Goal: Information Seeking & Learning: Learn about a topic

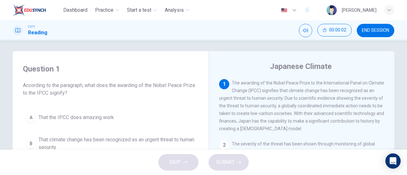
scroll to position [3, 0]
click at [325, 26] on button "00:00:04" at bounding box center [334, 30] width 34 height 13
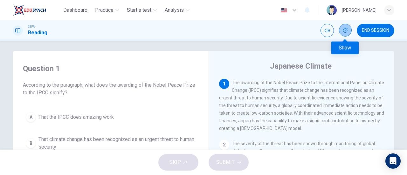
click at [346, 24] on button "Show" at bounding box center [345, 30] width 13 height 13
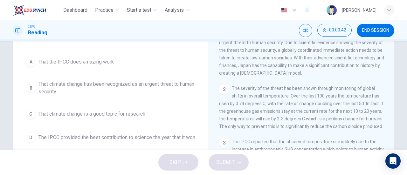
scroll to position [62, 0]
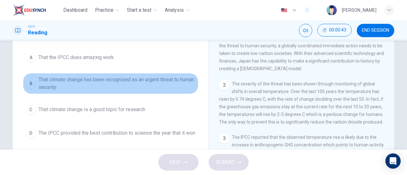
click at [147, 82] on span "That climate change has been recognized as an urgent threat to human security" at bounding box center [116, 83] width 157 height 15
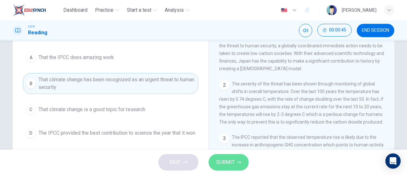
click at [225, 162] on span "SUBMIT" at bounding box center [225, 162] width 18 height 9
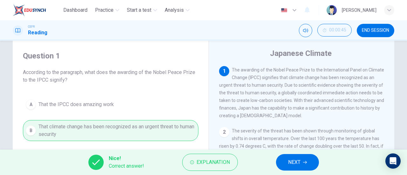
scroll to position [15, 0]
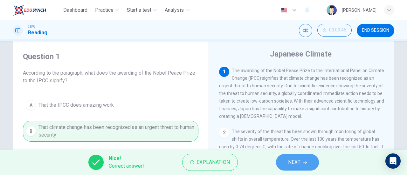
click at [303, 166] on button "NEXT" at bounding box center [297, 162] width 43 height 17
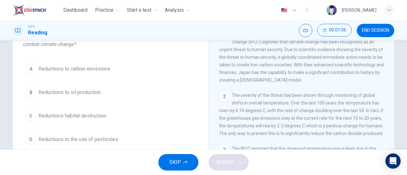
scroll to position [59, 0]
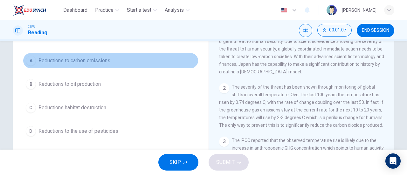
click at [95, 65] on button "A Reductions to carbon emissions" at bounding box center [110, 61] width 175 height 16
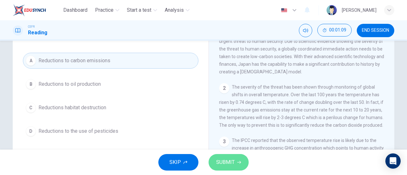
click at [237, 159] on button "SUBMIT" at bounding box center [228, 162] width 40 height 17
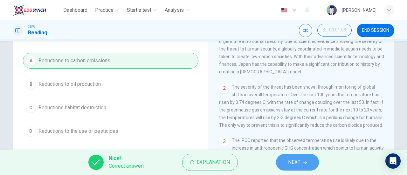
click at [279, 164] on button "NEXT" at bounding box center [297, 162] width 43 height 17
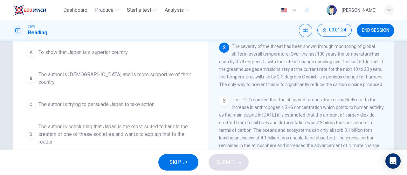
scroll to position [75, 0]
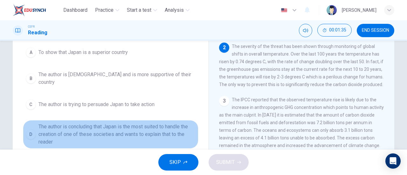
click at [170, 123] on span "The author is concluding that Japan is the most suited to handle the creation o…" at bounding box center [116, 134] width 157 height 23
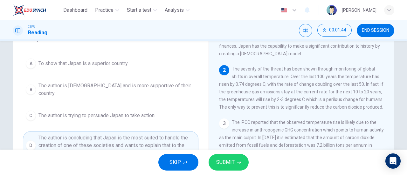
scroll to position [64, 0]
click at [234, 158] on button "SUBMIT" at bounding box center [228, 162] width 40 height 17
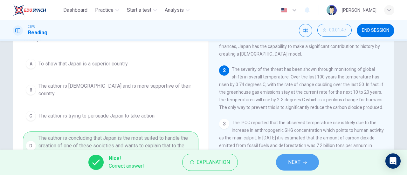
click at [287, 159] on button "NEXT" at bounding box center [297, 162] width 43 height 17
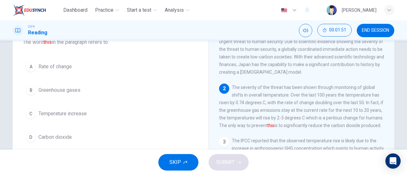
scroll to position [45, 0]
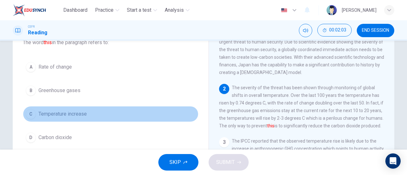
click at [70, 119] on button "C Temperature increase" at bounding box center [110, 114] width 175 height 16
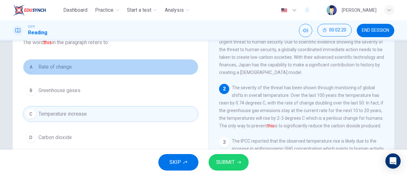
click at [81, 72] on button "A Rate of change" at bounding box center [110, 67] width 175 height 16
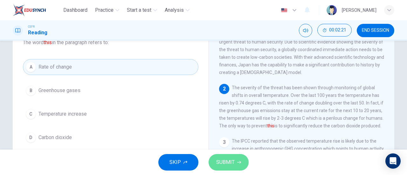
click at [228, 168] on button "SUBMIT" at bounding box center [228, 162] width 40 height 17
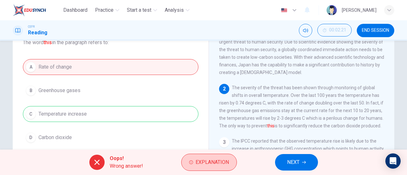
click at [225, 167] on button "Explanation" at bounding box center [209, 162] width 56 height 17
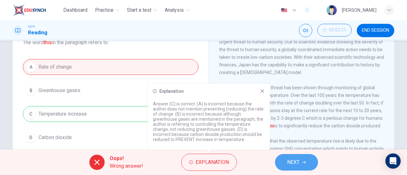
click at [303, 159] on button "NEXT" at bounding box center [296, 162] width 43 height 17
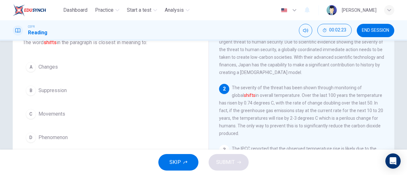
scroll to position [47, 0]
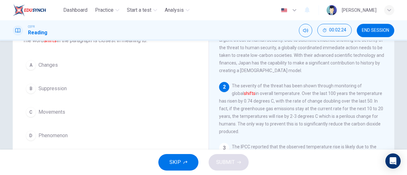
click at [64, 55] on div "Question 5 The word shifts in the paragraph is closest in meaning to: A Changes…" at bounding box center [111, 81] width 186 height 137
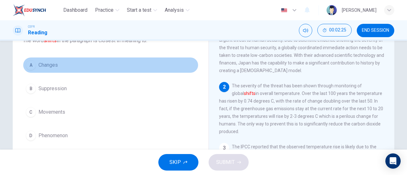
click at [56, 60] on button "A Changes" at bounding box center [110, 65] width 175 height 16
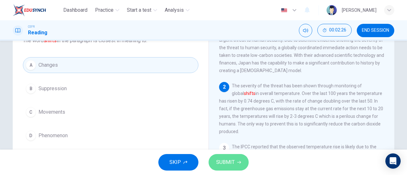
click at [231, 160] on span "SUBMIT" at bounding box center [225, 162] width 18 height 9
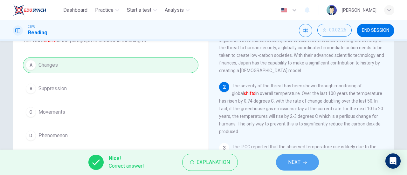
click at [281, 161] on button "NEXT" at bounding box center [297, 162] width 43 height 17
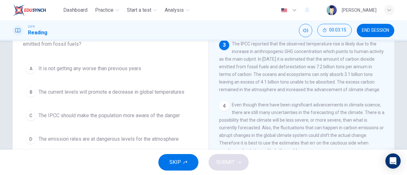
scroll to position [52, 0]
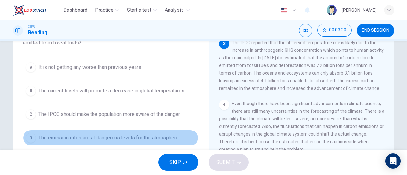
click at [161, 134] on span "The emission rates are at dangerous levels for the atmosphere" at bounding box center [108, 138] width 140 height 8
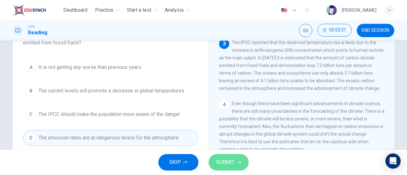
click at [234, 159] on button "SUBMIT" at bounding box center [228, 162] width 40 height 17
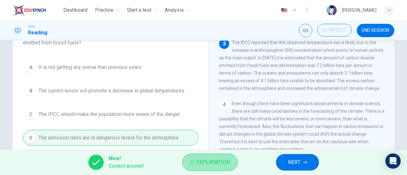
click at [232, 161] on button "Explanation" at bounding box center [210, 162] width 56 height 17
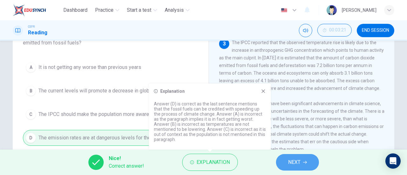
click at [286, 165] on button "NEXT" at bounding box center [297, 162] width 43 height 17
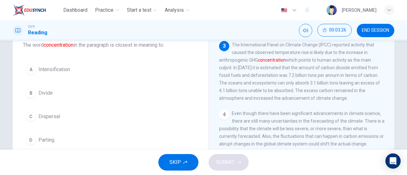
scroll to position [43, 0]
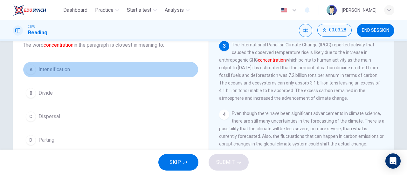
click at [78, 70] on button "A Intensification" at bounding box center [110, 70] width 175 height 16
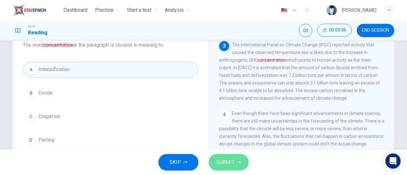
click at [232, 160] on span "SUBMIT" at bounding box center [225, 162] width 18 height 9
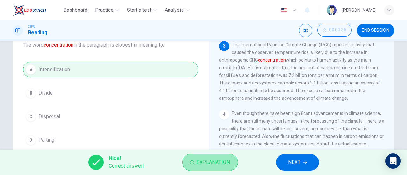
click at [205, 159] on span "Explanation" at bounding box center [212, 162] width 33 height 9
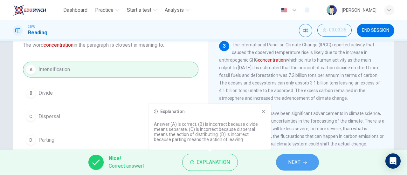
click at [294, 159] on span "NEXT" at bounding box center [294, 162] width 12 height 9
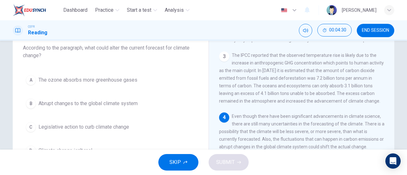
scroll to position [41, 0]
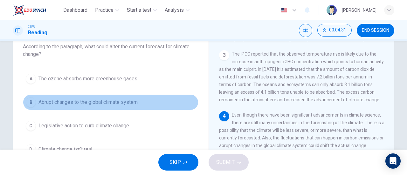
click at [133, 100] on span "Abrupt changes to the global climate system" at bounding box center [87, 102] width 99 height 8
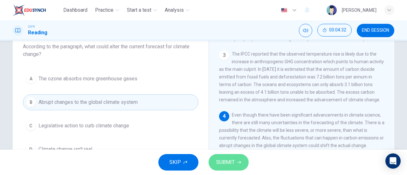
click at [230, 165] on span "SUBMIT" at bounding box center [225, 162] width 18 height 9
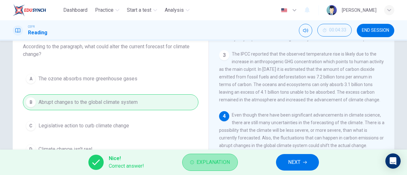
click at [222, 155] on button "Explanation" at bounding box center [210, 162] width 56 height 17
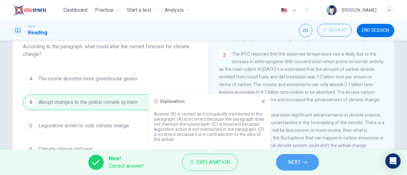
click at [293, 164] on span "NEXT" at bounding box center [294, 162] width 12 height 9
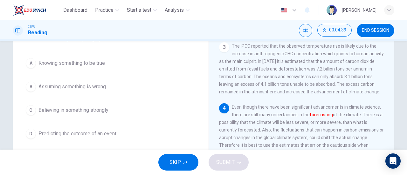
scroll to position [47, 0]
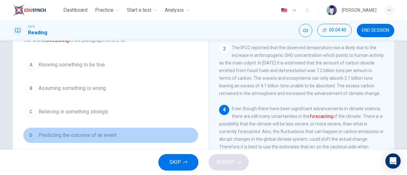
click at [98, 136] on span "Predicting the outcome of an event" at bounding box center [77, 136] width 78 height 8
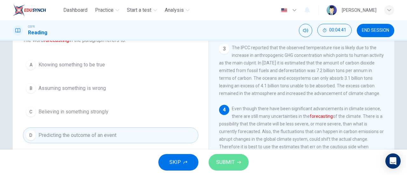
click at [223, 162] on span "SUBMIT" at bounding box center [225, 162] width 18 height 9
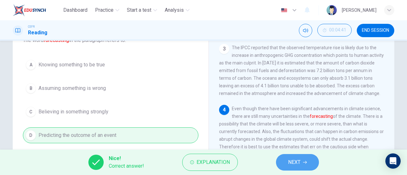
click at [292, 156] on button "NEXT" at bounding box center [297, 162] width 43 height 17
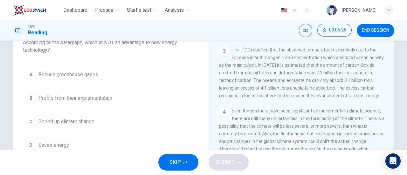
scroll to position [44, 0]
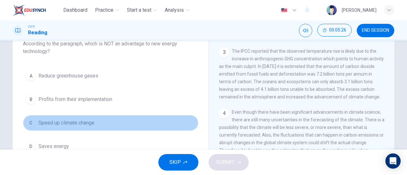
click at [93, 120] on span "Speed up climate change" at bounding box center [66, 123] width 56 height 8
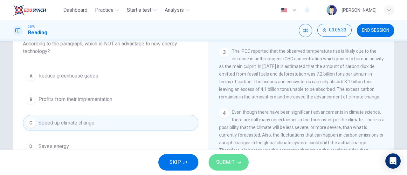
click at [226, 162] on span "SUBMIT" at bounding box center [225, 162] width 18 height 9
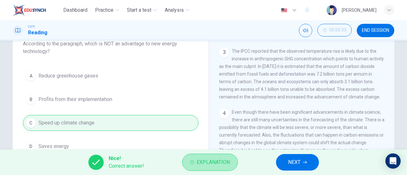
click at [226, 162] on span "Explanation" at bounding box center [212, 162] width 33 height 9
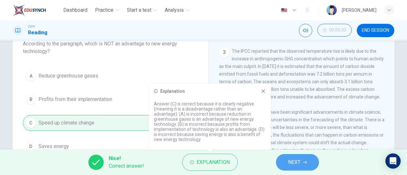
click at [277, 164] on button "NEXT" at bounding box center [297, 162] width 43 height 17
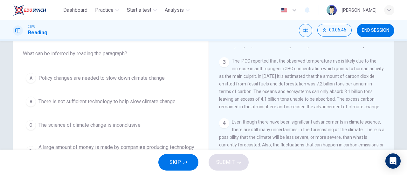
scroll to position [34, 0]
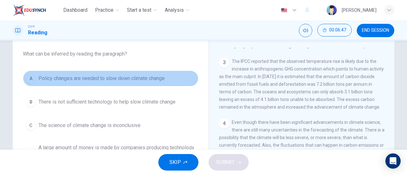
click at [153, 75] on span "Policy changes are needed to slow down climate change" at bounding box center [101, 79] width 126 height 8
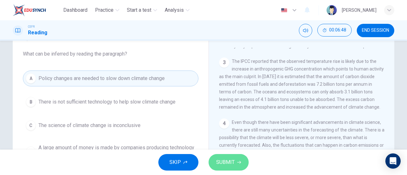
click at [227, 165] on span "SUBMIT" at bounding box center [225, 162] width 18 height 9
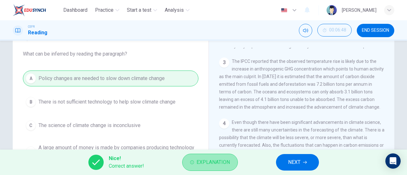
click at [229, 166] on span "Explanation" at bounding box center [212, 162] width 33 height 9
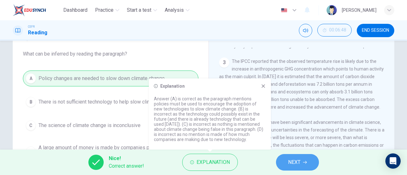
click at [280, 160] on button "NEXT" at bounding box center [297, 162] width 43 height 17
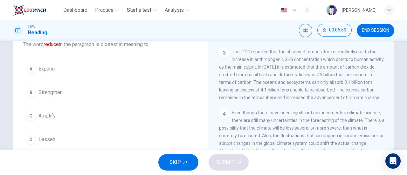
scroll to position [49, 0]
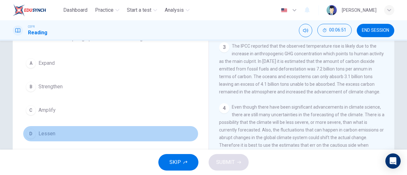
click at [60, 130] on button "D Lessen" at bounding box center [110, 134] width 175 height 16
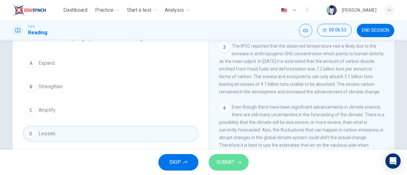
click at [215, 159] on button "SUBMIT" at bounding box center [228, 162] width 40 height 17
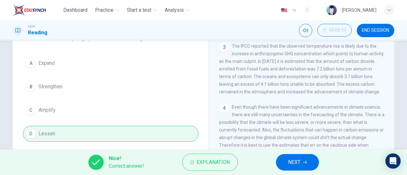
click at [287, 163] on button "NEXT" at bounding box center [297, 162] width 43 height 17
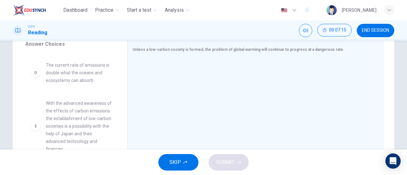
scroll to position [157, 0]
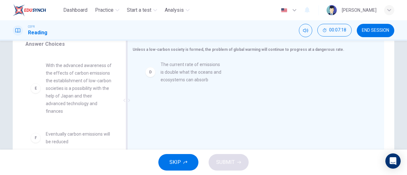
drag, startPoint x: 79, startPoint y: 93, endPoint x: 198, endPoint y: 77, distance: 120.2
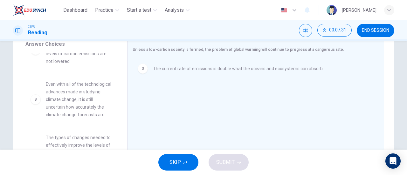
scroll to position [22, 0]
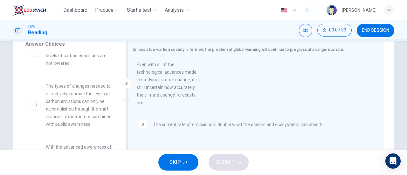
drag, startPoint x: 98, startPoint y: 124, endPoint x: 196, endPoint y: 101, distance: 100.6
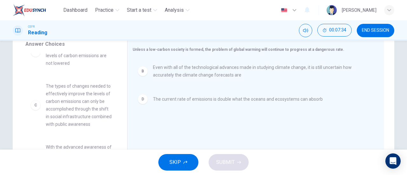
scroll to position [0, 0]
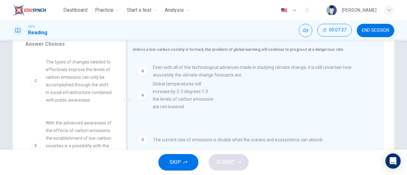
drag, startPoint x: 91, startPoint y: 87, endPoint x: 206, endPoint y: 110, distance: 117.5
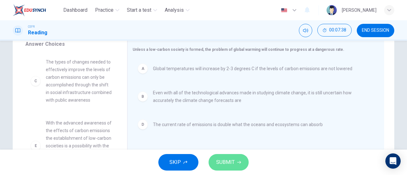
click at [233, 160] on span "SUBMIT" at bounding box center [225, 162] width 18 height 9
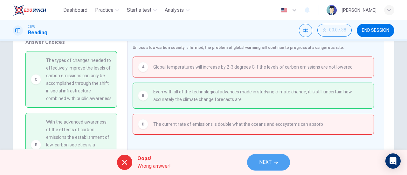
click at [274, 160] on icon "button" at bounding box center [276, 162] width 4 height 4
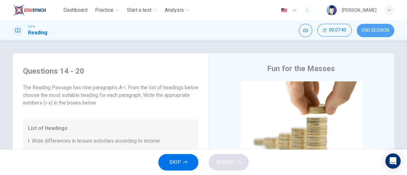
click at [372, 35] on button "END SESSION" at bounding box center [374, 30] width 37 height 13
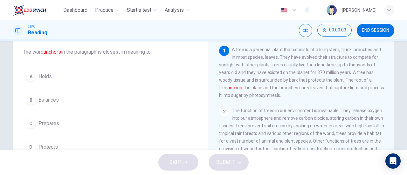
scroll to position [37, 0]
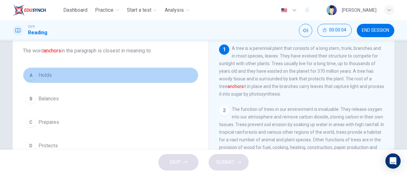
click at [36, 72] on button "A Holds" at bounding box center [110, 75] width 175 height 16
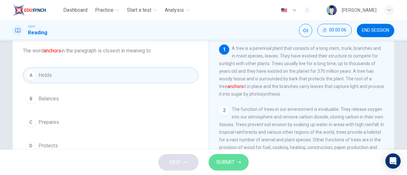
click at [228, 166] on span "SUBMIT" at bounding box center [225, 162] width 18 height 9
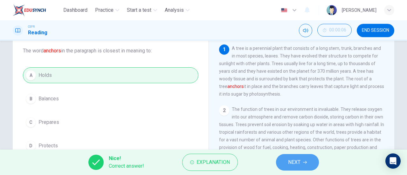
click at [287, 156] on button "NEXT" at bounding box center [297, 162] width 43 height 17
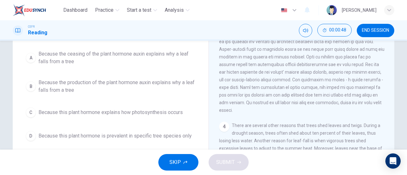
scroll to position [57, 0]
click at [171, 66] on button "A Because the ceasing of the plant hormone auxin explains why a leaf falls from…" at bounding box center [110, 58] width 175 height 21
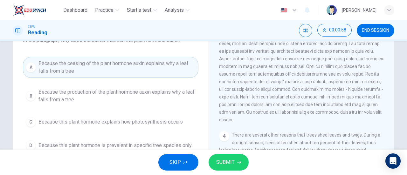
scroll to position [47, 0]
click at [236, 158] on button "SUBMIT" at bounding box center [228, 162] width 40 height 17
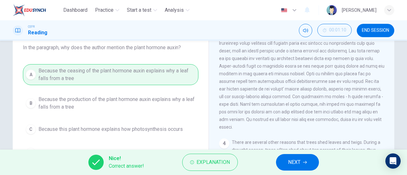
scroll to position [39, 0]
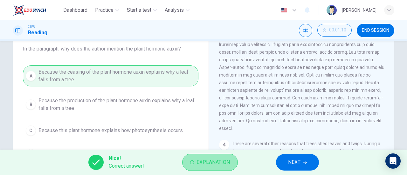
click at [235, 158] on button "Explanation" at bounding box center [210, 162] width 56 height 17
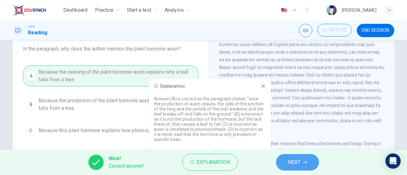
click at [298, 162] on span "NEXT" at bounding box center [294, 162] width 12 height 9
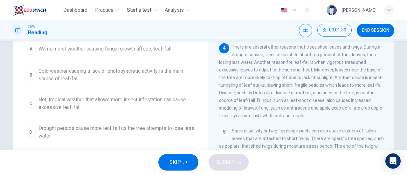
scroll to position [63, 0]
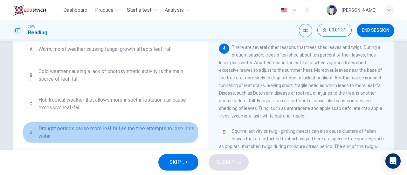
click at [118, 140] on button "D Drought periods cause more leaf fall as the tree attempts to lose less water" at bounding box center [110, 132] width 175 height 21
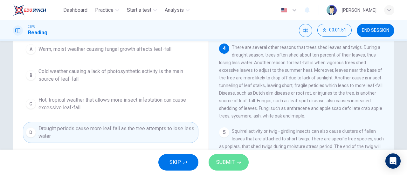
click at [230, 158] on span "SUBMIT" at bounding box center [225, 162] width 18 height 9
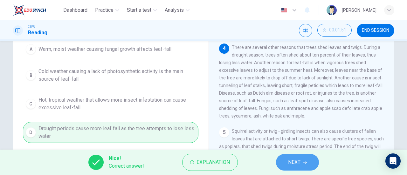
click at [277, 159] on button "NEXT" at bounding box center [297, 162] width 43 height 17
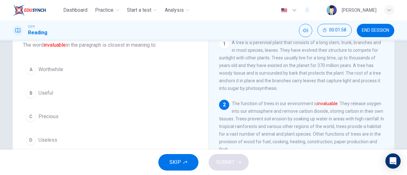
scroll to position [42, 0]
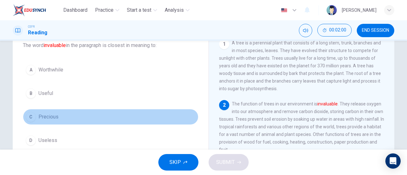
click at [46, 113] on span "Precious" at bounding box center [48, 117] width 20 height 8
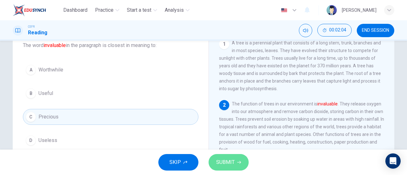
click at [230, 158] on span "SUBMIT" at bounding box center [225, 162] width 18 height 9
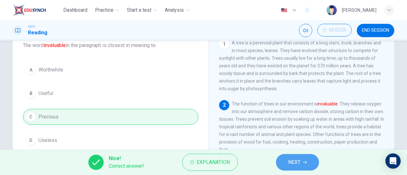
click at [308, 167] on button "NEXT" at bounding box center [297, 162] width 43 height 17
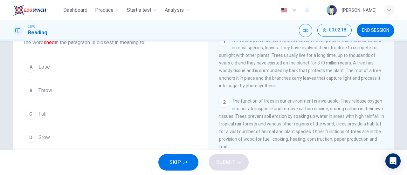
scroll to position [45, 0]
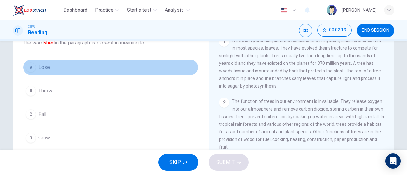
click at [69, 62] on button "A Lose" at bounding box center [110, 67] width 175 height 16
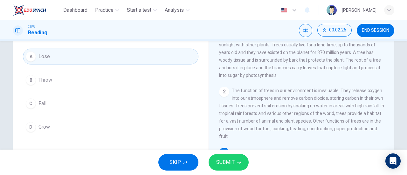
scroll to position [50, 0]
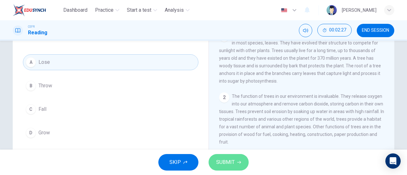
click at [231, 162] on span "SUBMIT" at bounding box center [225, 162] width 18 height 9
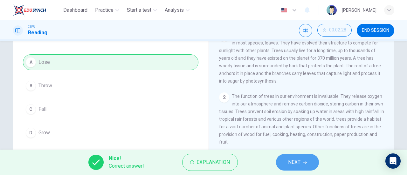
click at [294, 159] on span "NEXT" at bounding box center [294, 162] width 12 height 9
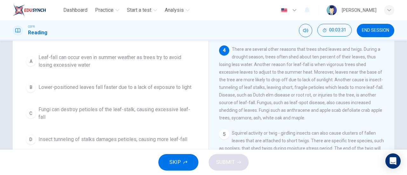
scroll to position [62, 0]
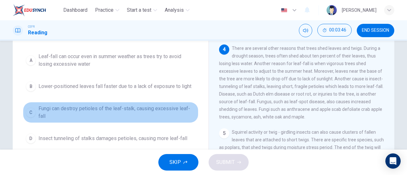
click at [129, 112] on span "Fungi can destroy petioles of the leaf-stalk, causing excessive leaf-fall" at bounding box center [116, 112] width 157 height 15
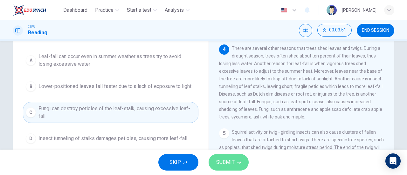
click at [229, 159] on span "SUBMIT" at bounding box center [225, 162] width 18 height 9
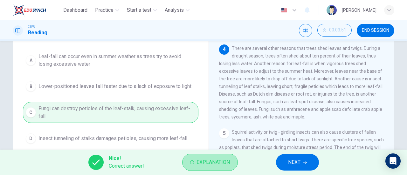
click at [229, 159] on span "Explanation" at bounding box center [212, 162] width 33 height 9
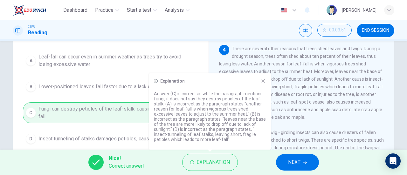
scroll to position [59, 0]
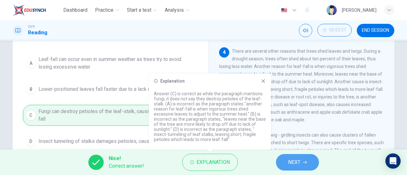
click at [290, 162] on span "NEXT" at bounding box center [294, 162] width 12 height 9
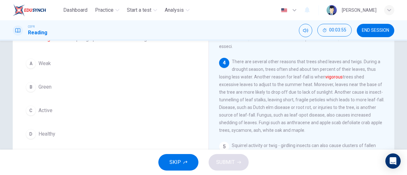
scroll to position [48, 0]
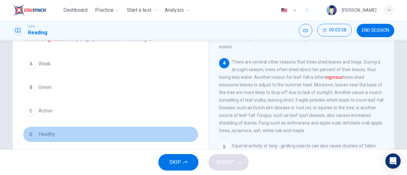
click at [46, 131] on span "Healthy" at bounding box center [46, 135] width 17 height 8
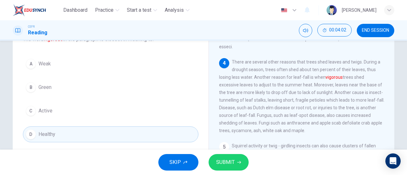
click at [56, 103] on button "C Active" at bounding box center [110, 111] width 175 height 16
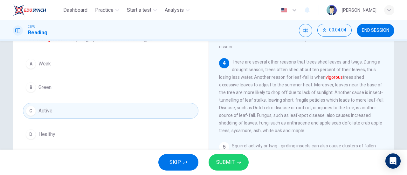
click at [223, 161] on span "SUBMIT" at bounding box center [225, 162] width 18 height 9
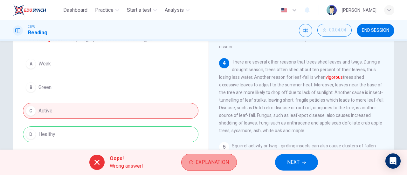
click at [230, 159] on button "Explanation" at bounding box center [209, 162] width 56 height 17
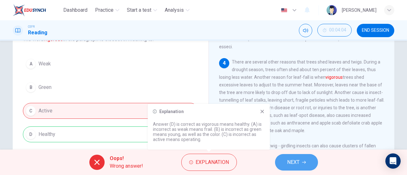
click at [298, 163] on span "NEXT" at bounding box center [293, 162] width 12 height 9
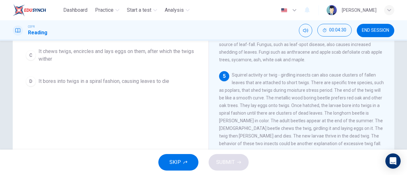
scroll to position [120, 0]
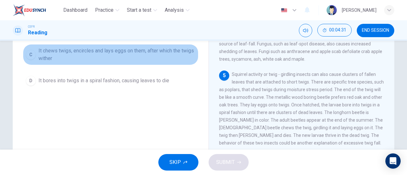
click at [114, 51] on span "It chews twigs, encircles and lays eggs on them, after which the twigs wither" at bounding box center [116, 54] width 157 height 15
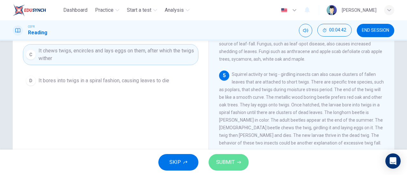
click at [226, 159] on span "SUBMIT" at bounding box center [225, 162] width 18 height 9
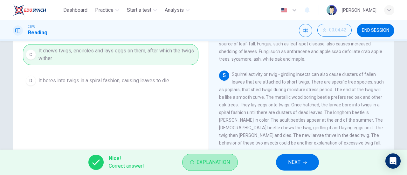
click at [226, 159] on span "Explanation" at bounding box center [212, 162] width 33 height 9
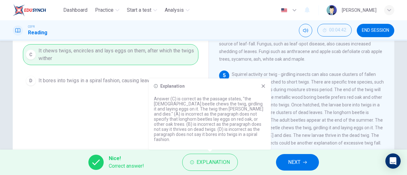
click at [291, 161] on span "NEXT" at bounding box center [294, 162] width 12 height 9
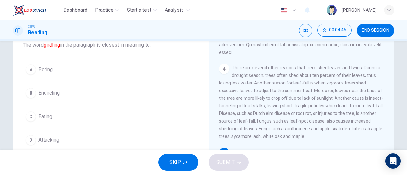
scroll to position [42, 0]
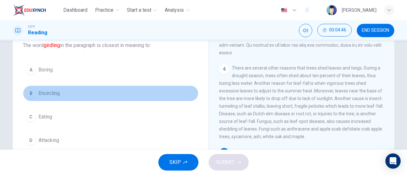
click at [80, 89] on button "B Encircling" at bounding box center [110, 93] width 175 height 16
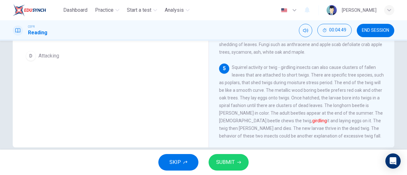
scroll to position [128, 0]
click at [238, 158] on button "SUBMIT" at bounding box center [228, 162] width 40 height 17
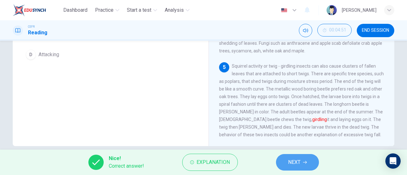
click at [297, 160] on span "NEXT" at bounding box center [294, 162] width 12 height 9
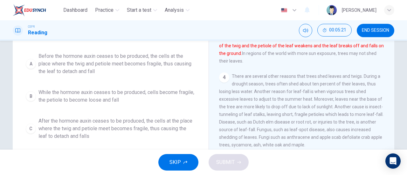
scroll to position [78, 0]
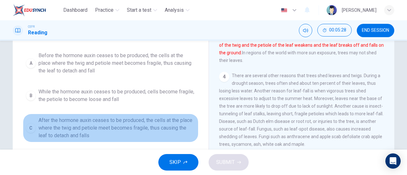
click at [147, 129] on span "After the hormone auxin ceases to be produced, the cells at the place where the…" at bounding box center [116, 128] width 157 height 23
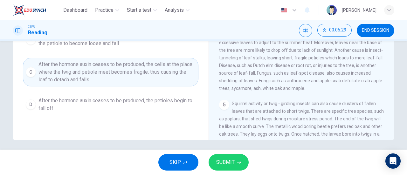
scroll to position [134, 0]
click at [220, 161] on span "SUBMIT" at bounding box center [225, 162] width 18 height 9
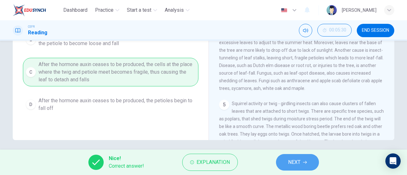
click at [295, 156] on button "NEXT" at bounding box center [297, 162] width 43 height 17
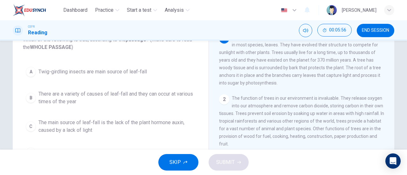
scroll to position [48, 0]
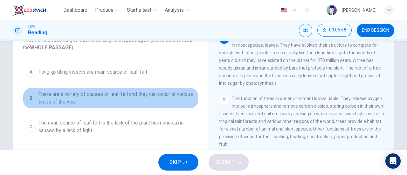
click at [177, 94] on span "There are a variety of causes of leaf-fall and they can occur at various times …" at bounding box center [116, 98] width 157 height 15
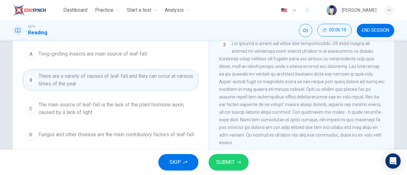
scroll to position [98, 0]
click at [233, 162] on span "SUBMIT" at bounding box center [225, 162] width 18 height 9
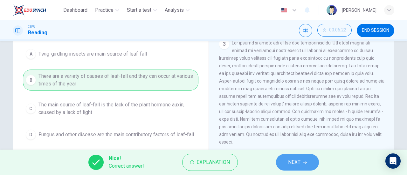
click at [292, 162] on span "NEXT" at bounding box center [294, 162] width 12 height 9
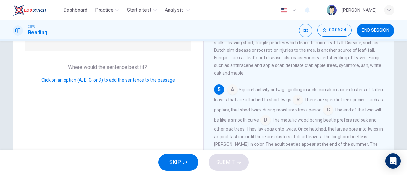
scroll to position [86, 0]
click at [333, 108] on input at bounding box center [328, 110] width 10 height 10
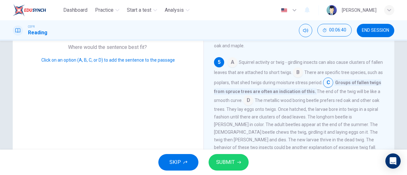
scroll to position [108, 0]
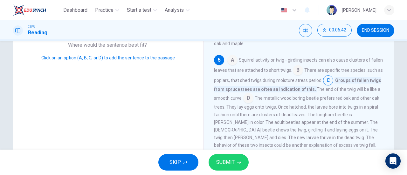
click at [253, 103] on input at bounding box center [248, 99] width 10 height 10
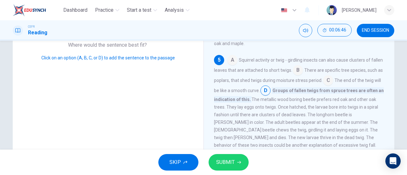
click at [333, 85] on input at bounding box center [328, 81] width 10 height 10
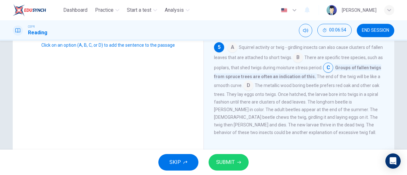
scroll to position [120, 0]
click at [232, 165] on span "SUBMIT" at bounding box center [225, 162] width 18 height 9
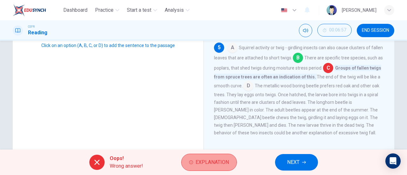
click at [213, 168] on button "Explanation" at bounding box center [209, 162] width 56 height 17
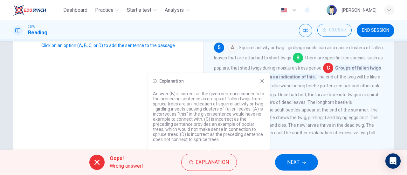
click at [261, 83] on icon at bounding box center [262, 80] width 5 height 5
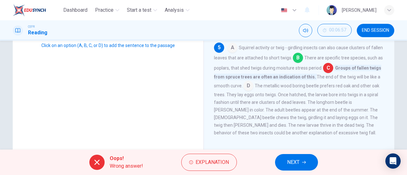
click at [302, 159] on button "NEXT" at bounding box center [296, 162] width 43 height 17
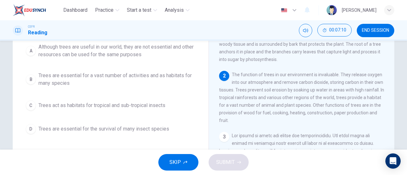
scroll to position [72, 0]
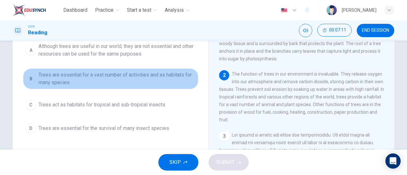
click at [132, 79] on span "Trees are essential for a vast number of activities and as habitats for many sp…" at bounding box center [116, 78] width 157 height 15
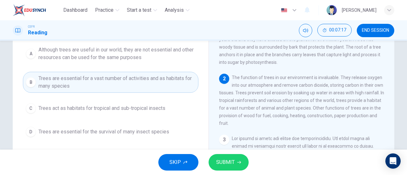
scroll to position [69, 0]
click at [232, 161] on span "SUBMIT" at bounding box center [225, 162] width 18 height 9
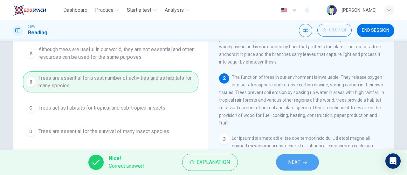
click at [292, 159] on span "NEXT" at bounding box center [294, 162] width 12 height 9
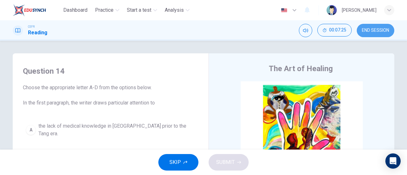
click at [377, 31] on span "END SESSION" at bounding box center [375, 30] width 27 height 5
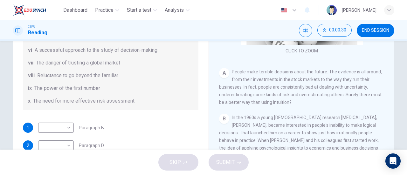
scroll to position [122, 0]
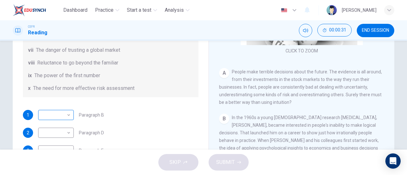
click at [56, 110] on body "Dashboard Practice Start a test Analysis English en ​ NUR IRDINA BINTI NOR AZHA…" at bounding box center [203, 87] width 407 height 175
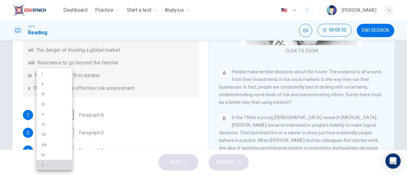
click at [49, 163] on li "x" at bounding box center [55, 165] width 36 height 10
type input "x"
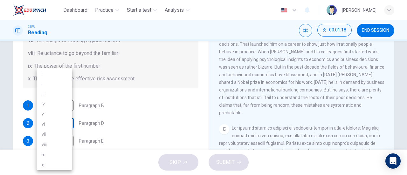
click at [65, 119] on body "Dashboard Practice Start a test Analysis English en ​ NUR IRDINA BINTI NOR AZHA…" at bounding box center [203, 87] width 407 height 175
click at [50, 91] on li "iii" at bounding box center [55, 94] width 36 height 10
type input "iii"
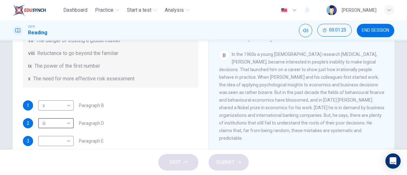
scroll to position [150, 0]
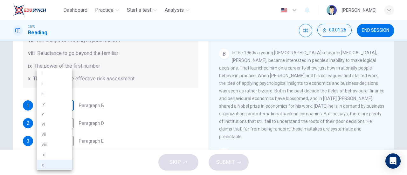
click at [64, 108] on body "Dashboard Practice Start a test Analysis English en ​ NUR IRDINA BINTI NOR AZHA…" at bounding box center [203, 87] width 407 height 175
click at [56, 166] on li "x" at bounding box center [55, 165] width 36 height 10
click at [59, 107] on body "Dashboard Practice Start a test Analysis English en ​ NUR IRDINA BINTI NOR AZHA…" at bounding box center [203, 87] width 407 height 175
click at [53, 97] on li "iii" at bounding box center [55, 94] width 36 height 10
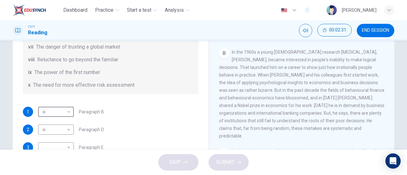
scroll to position [118, 0]
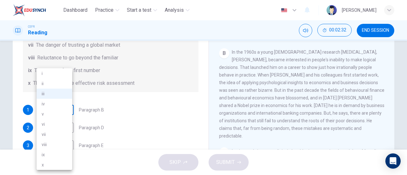
click at [50, 110] on body "Dashboard Practice Start a test Analysis English en ​ NUR IRDINA BINTI NOR AZHA…" at bounding box center [203, 87] width 407 height 175
click at [49, 164] on li "x" at bounding box center [55, 165] width 36 height 10
type input "x"
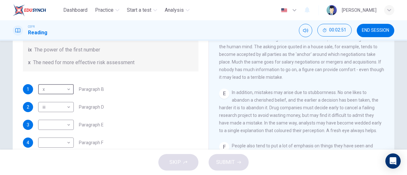
scroll to position [121, 0]
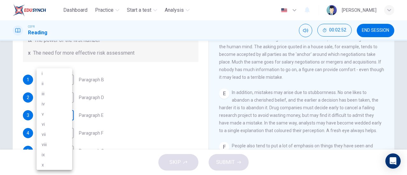
click at [50, 117] on body "Dashboard Practice Start a test Analysis English en ​ NUR IRDINA BINTI NOR AZHA…" at bounding box center [203, 87] width 407 height 175
click at [55, 146] on li "viii" at bounding box center [55, 144] width 36 height 10
type input "viii"
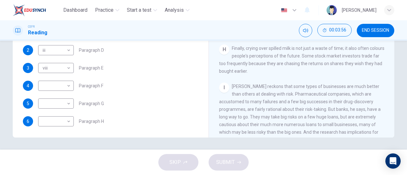
scroll to position [137, 0]
click at [63, 116] on body "Dashboard Practice Start a test Analysis English en ​ NUR IRDINA BINTI NOR AZHA…" at bounding box center [203, 87] width 407 height 175
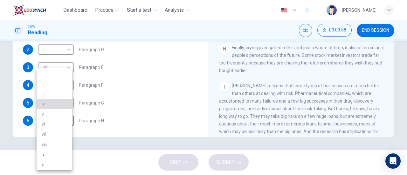
click at [56, 105] on li "iv" at bounding box center [55, 104] width 36 height 10
type input "iv"
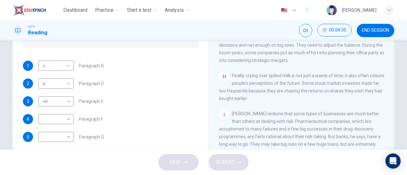
scroll to position [105, 0]
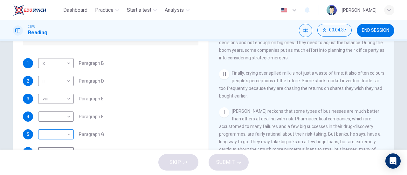
click at [68, 129] on body "Dashboard Practice Start a test Analysis English en ​ NUR IRDINA BINTI NOR AZHA…" at bounding box center [203, 87] width 407 height 175
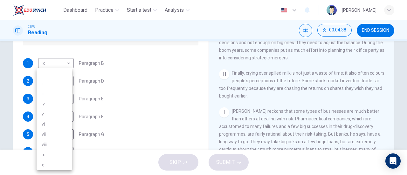
click at [48, 73] on li "i" at bounding box center [55, 73] width 36 height 10
type input "i"
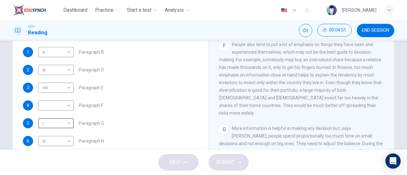
scroll to position [121, 0]
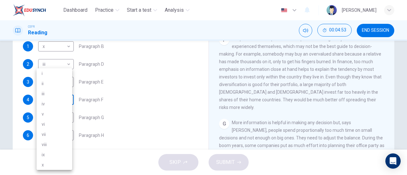
click at [57, 95] on body "Dashboard Practice Start a test Analysis English en ​ NUR IRDINA BINTI NOR AZHA…" at bounding box center [203, 87] width 407 height 175
click at [55, 134] on li "vii" at bounding box center [55, 134] width 36 height 10
type input "vii"
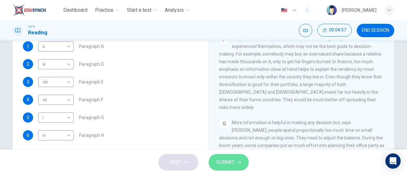
click at [232, 157] on button "SUBMIT" at bounding box center [228, 162] width 40 height 17
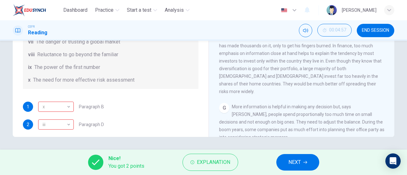
scroll to position [122, 0]
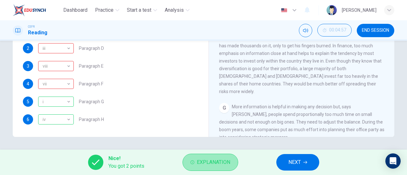
click at [197, 158] on span "Explanation" at bounding box center [213, 162] width 33 height 9
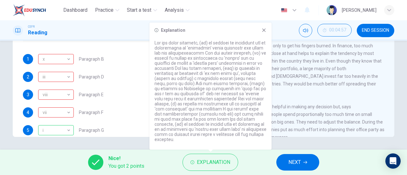
scroll to position [93, 0]
click at [290, 161] on span "NEXT" at bounding box center [294, 162] width 12 height 9
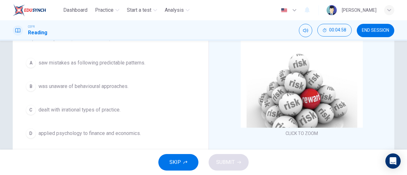
scroll to position [26, 0]
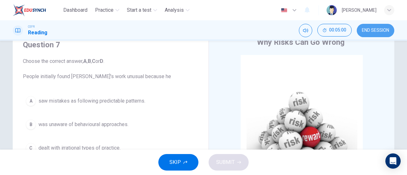
click at [367, 34] on button "END SESSION" at bounding box center [374, 30] width 37 height 13
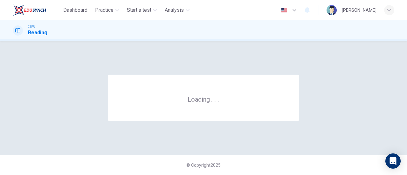
scroll to position [0, 0]
